Goal: Task Accomplishment & Management: Use online tool/utility

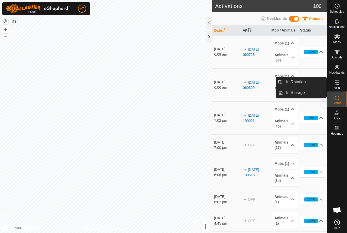
click at [306, 82] on link "In Rotation" at bounding box center [304, 82] width 43 height 10
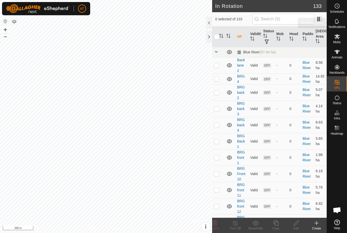
click at [340, 26] on span "Notifications" at bounding box center [336, 26] width 16 height 3
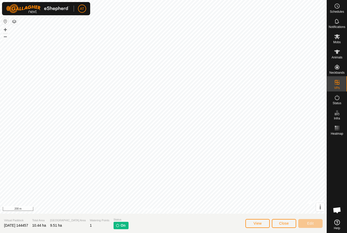
click at [288, 220] on button "Close" at bounding box center [284, 223] width 24 height 9
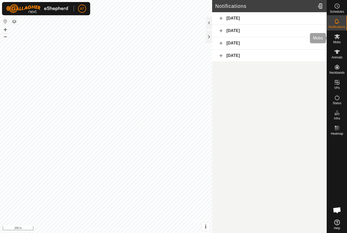
click at [344, 40] on div "Mobs" at bounding box center [337, 37] width 20 height 15
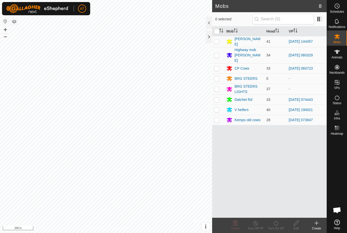
click at [221, 44] on td at bounding box center [218, 41] width 12 height 11
checkbox input "true"
click at [278, 225] on icon at bounding box center [276, 223] width 6 height 6
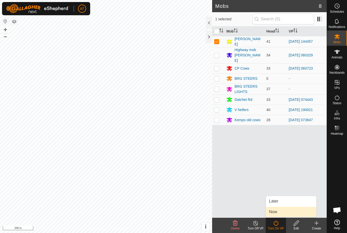
click at [285, 214] on link "Now" at bounding box center [291, 212] width 50 height 10
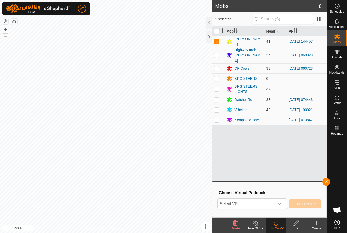
click at [263, 205] on span "Select VP" at bounding box center [246, 203] width 56 height 10
type input "E"
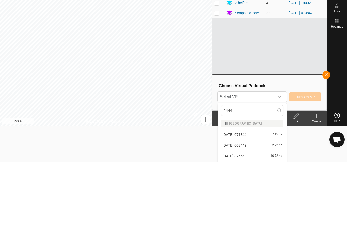
scroll to position [2, 0]
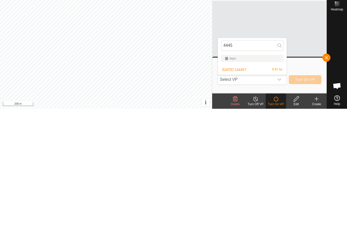
type input "4445"
click at [275, 192] on span "9.51 ha" at bounding box center [277, 194] width 10 height 4
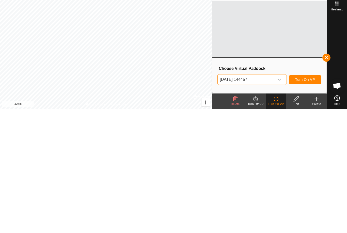
scroll to position [0, 0]
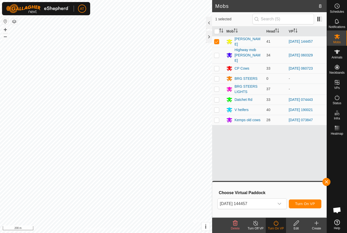
click at [313, 204] on span "Turn On VP" at bounding box center [305, 204] width 20 height 4
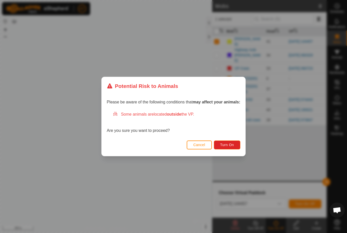
click at [236, 142] on button "Turn On" at bounding box center [227, 144] width 26 height 9
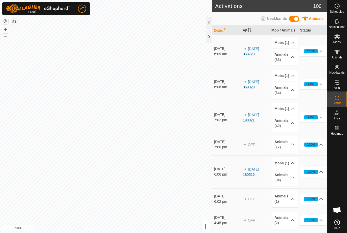
scroll to position [36, 0]
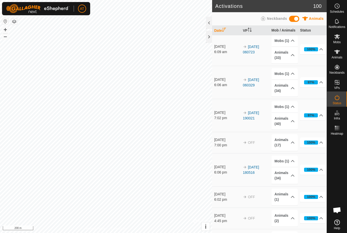
click at [206, 40] on div at bounding box center [209, 37] width 6 height 12
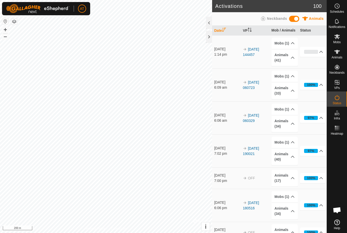
click at [210, 38] on div at bounding box center [209, 37] width 6 height 12
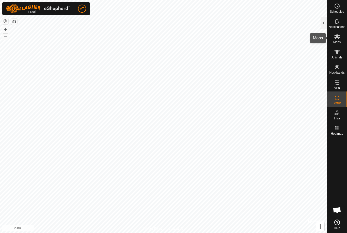
click at [338, 40] on es-mob-svg-icon at bounding box center [336, 36] width 9 height 8
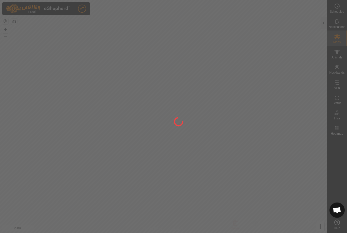
click at [339, 39] on div at bounding box center [173, 116] width 347 height 233
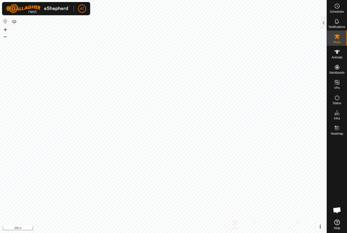
click at [325, 22] on div at bounding box center [323, 23] width 6 height 12
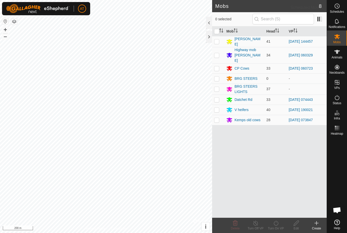
click at [341, 9] on es-schedule-vp-svg-icon at bounding box center [336, 6] width 9 height 8
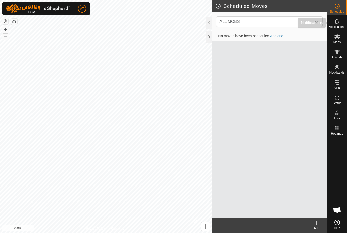
click at [337, 23] on icon at bounding box center [337, 21] width 4 height 5
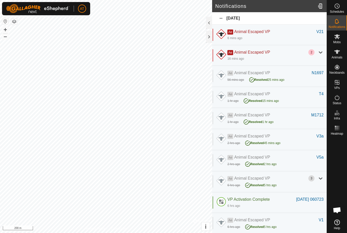
click at [215, 40] on div at bounding box center [221, 35] width 12 height 12
click at [209, 37] on div at bounding box center [209, 37] width 6 height 12
